Goal: Task Accomplishment & Management: Manage account settings

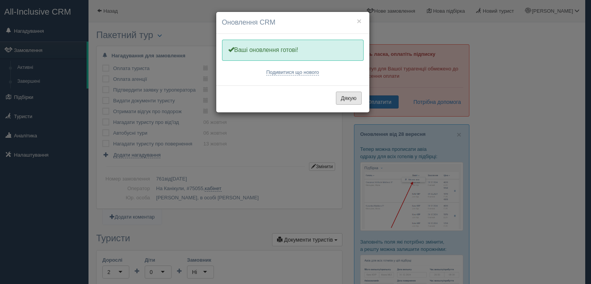
click at [342, 98] on button "Дякую" at bounding box center [349, 98] width 26 height 13
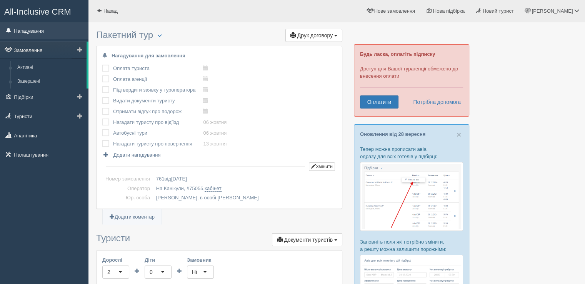
click at [47, 32] on link "Нагадування" at bounding box center [44, 30] width 88 height 17
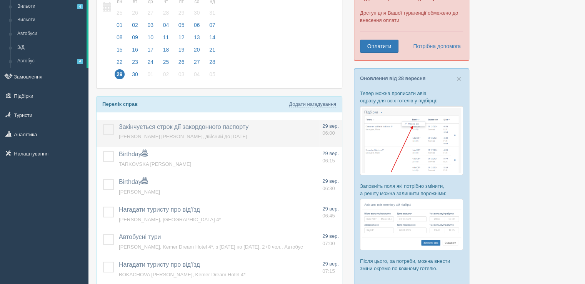
scroll to position [77, 0]
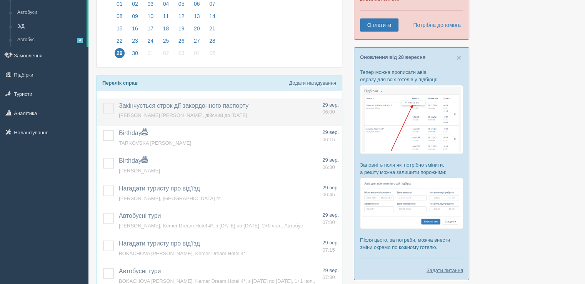
click at [103, 103] on label at bounding box center [103, 103] width 0 height 0
click at [0, 0] on input "checkbox" at bounding box center [0, 0] width 0 height 0
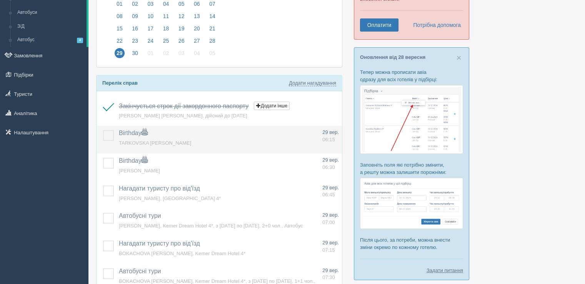
click at [103, 130] on label at bounding box center [103, 130] width 0 height 0
click at [0, 0] on input "checkbox" at bounding box center [0, 0] width 0 height 0
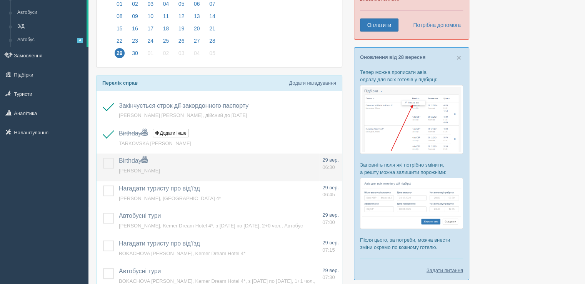
click at [101, 162] on td at bounding box center [106, 167] width 19 height 28
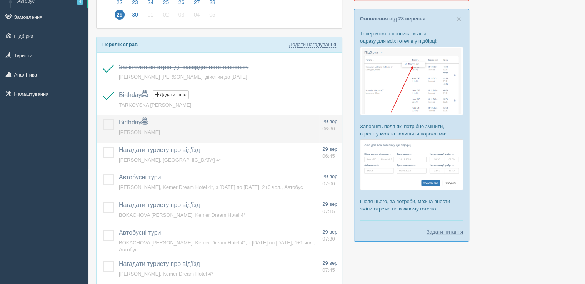
click at [103, 119] on label at bounding box center [103, 119] width 0 height 0
click at [0, 0] on input "checkbox" at bounding box center [0, 0] width 0 height 0
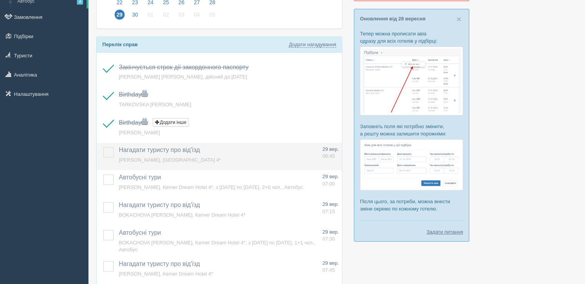
click at [106, 160] on td at bounding box center [106, 157] width 19 height 28
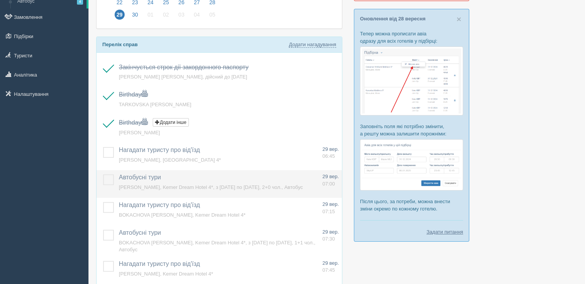
click at [103, 174] on label at bounding box center [103, 174] width 0 height 0
click at [0, 0] on input "checkbox" at bounding box center [0, 0] width 0 height 0
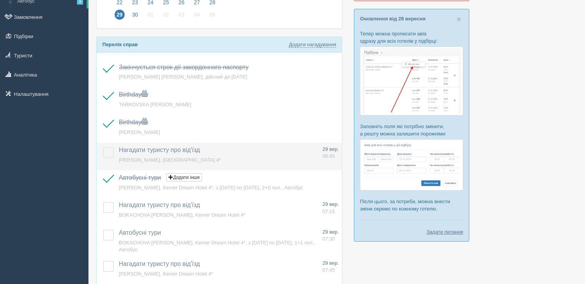
click at [103, 147] on label at bounding box center [103, 147] width 0 height 0
click at [0, 0] on input "checkbox" at bounding box center [0, 0] width 0 height 0
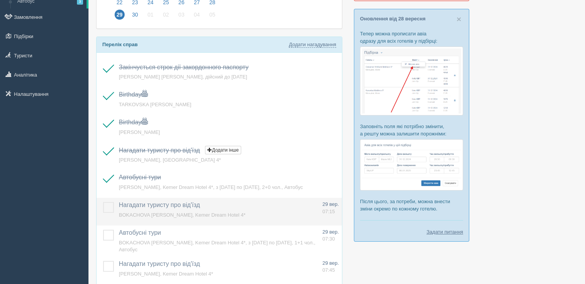
click at [103, 202] on label at bounding box center [103, 202] width 0 height 0
click at [0, 0] on input "checkbox" at bounding box center [0, 0] width 0 height 0
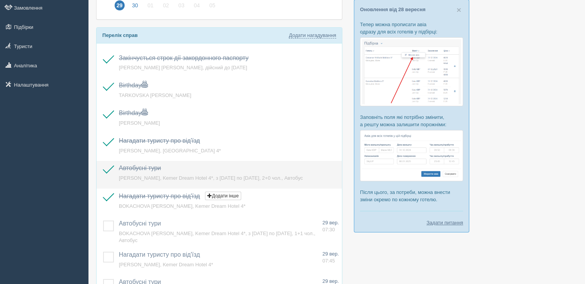
scroll to position [154, 0]
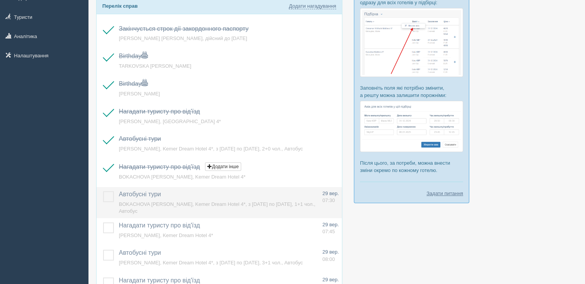
click at [103, 191] on label at bounding box center [103, 191] width 0 height 0
click at [0, 0] on input "checkbox" at bounding box center [0, 0] width 0 height 0
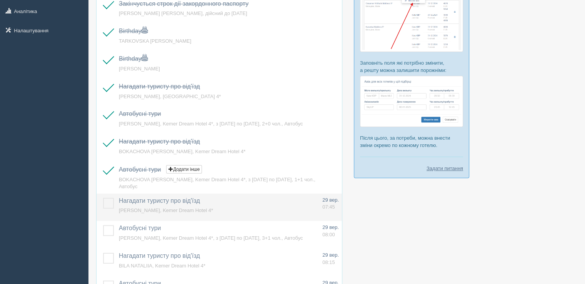
scroll to position [192, 0]
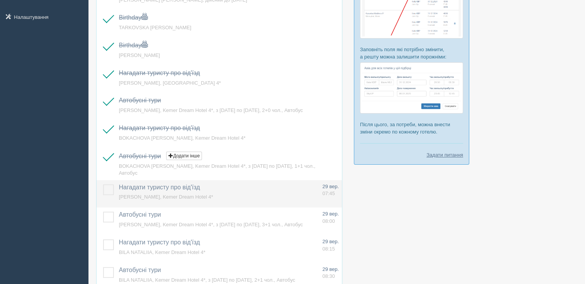
click at [109, 183] on td at bounding box center [106, 194] width 19 height 28
click at [103, 184] on label at bounding box center [103, 184] width 0 height 0
click at [0, 0] on input "checkbox" at bounding box center [0, 0] width 0 height 0
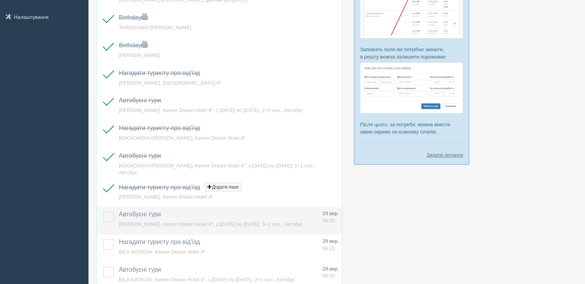
click at [105, 226] on td at bounding box center [106, 221] width 19 height 28
click at [103, 211] on label at bounding box center [103, 211] width 0 height 0
click at [0, 0] on input "checkbox" at bounding box center [0, 0] width 0 height 0
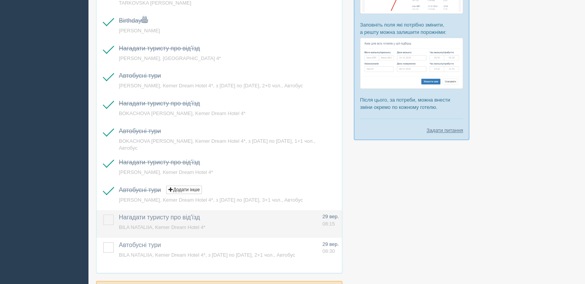
scroll to position [231, 0]
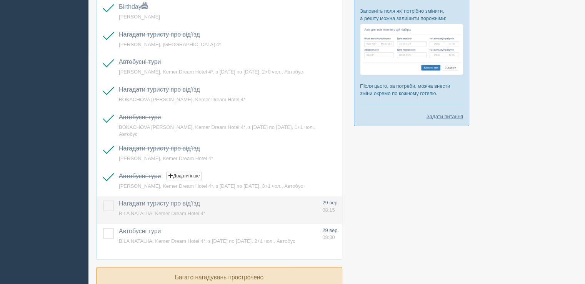
click at [103, 200] on label at bounding box center [103, 200] width 0 height 0
click at [0, 0] on input "checkbox" at bounding box center [0, 0] width 0 height 0
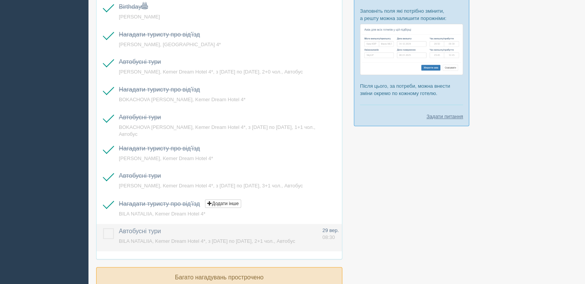
drag, startPoint x: 105, startPoint y: 249, endPoint x: 105, endPoint y: 242, distance: 6.9
click at [105, 249] on td at bounding box center [106, 238] width 19 height 28
click at [103, 228] on label at bounding box center [103, 228] width 0 height 0
click at [0, 0] on input "checkbox" at bounding box center [0, 0] width 0 height 0
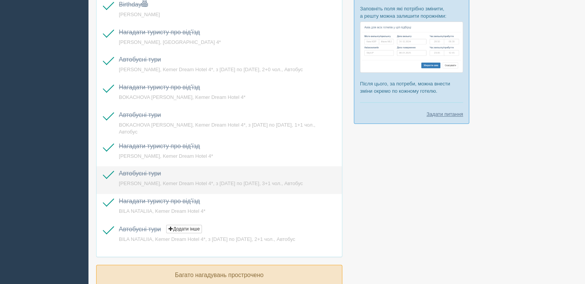
scroll to position [302, 0]
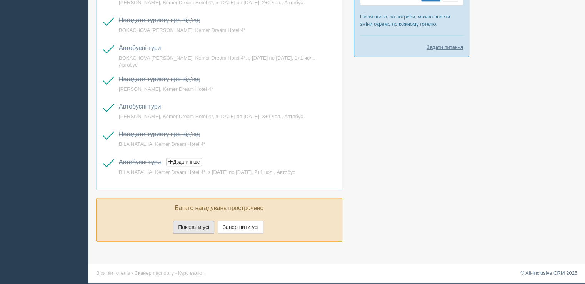
click at [200, 226] on button "Показати усі" at bounding box center [193, 226] width 41 height 13
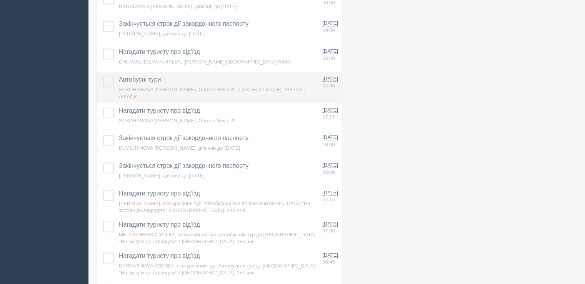
scroll to position [1418, 0]
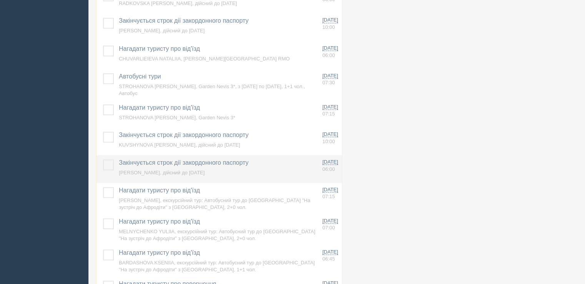
click at [165, 171] on td "Закінчується строк дії закордонного паспорту Додати інше Нагадування додано Наг…" at bounding box center [218, 169] width 204 height 28
click at [167, 175] on span "SYCH DENYS, дійсний до 14.04.2026" at bounding box center [162, 172] width 86 height 6
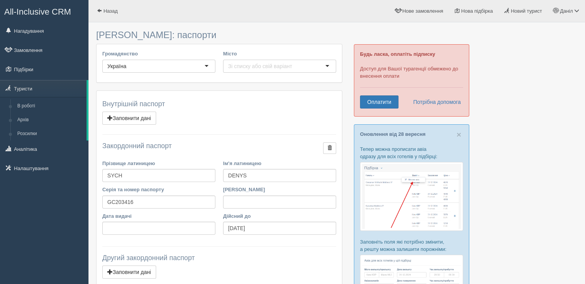
scroll to position [115, 0]
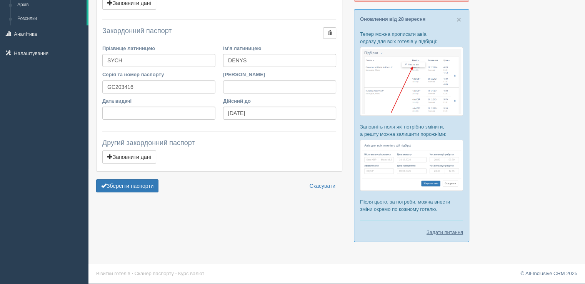
click at [257, 237] on div at bounding box center [336, 80] width 481 height 339
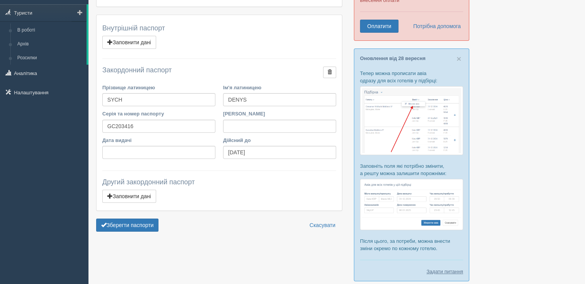
scroll to position [0, 0]
